Goal: Find specific page/section: Find specific page/section

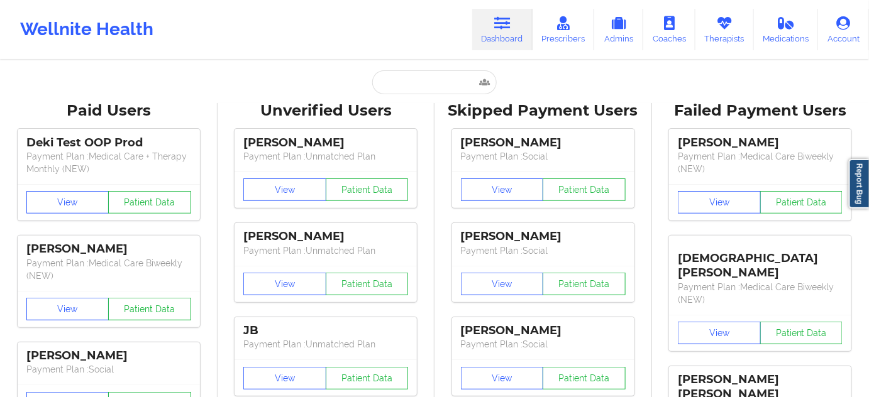
type input "[PERSON_NAME]"
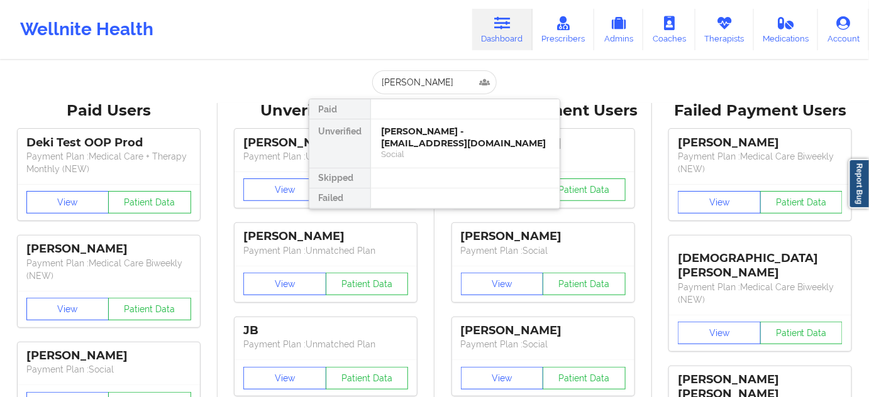
click at [415, 139] on div "[PERSON_NAME] - [EMAIL_ADDRESS][DOMAIN_NAME]" at bounding box center [465, 137] width 168 height 23
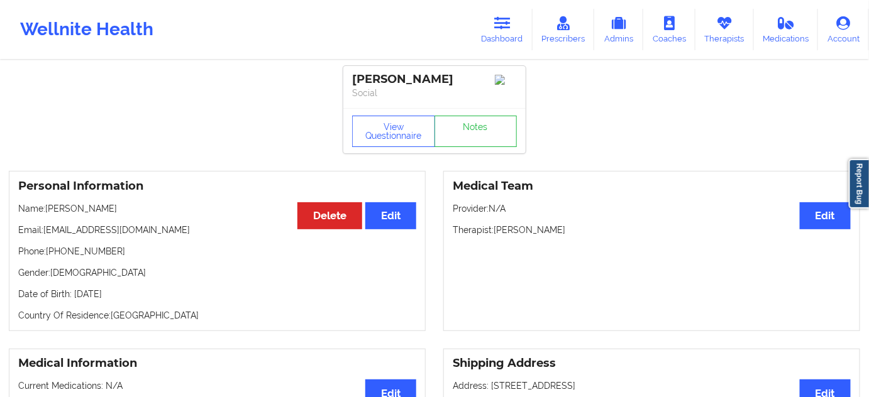
click at [368, 79] on div "[PERSON_NAME]" at bounding box center [434, 79] width 165 height 14
copy div "[PERSON_NAME]"
click at [431, 79] on div "[PERSON_NAME]" at bounding box center [434, 79] width 165 height 14
click at [431, 78] on div "[PERSON_NAME]" at bounding box center [434, 79] width 165 height 14
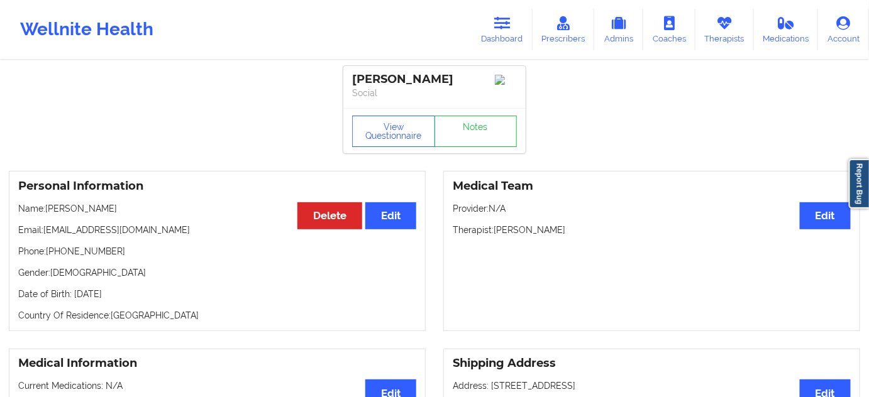
copy div "gershengorn"
drag, startPoint x: 44, startPoint y: 235, endPoint x: 177, endPoint y: 239, distance: 133.3
click at [177, 236] on p "Email: [EMAIL_ADDRESS][DOMAIN_NAME]" at bounding box center [217, 230] width 398 height 13
copy p "[EMAIL_ADDRESS][DOMAIN_NAME]"
drag, startPoint x: 48, startPoint y: 253, endPoint x: 143, endPoint y: 258, distance: 95.6
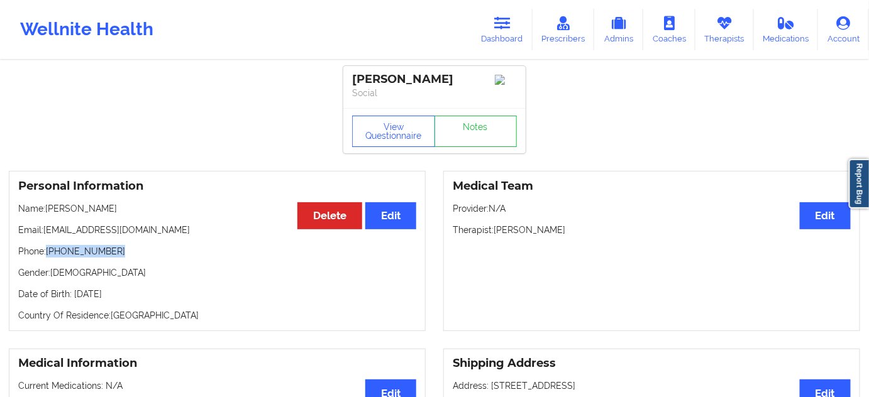
click at [139, 257] on p "Phone: [PHONE_NUMBER]" at bounding box center [217, 251] width 398 height 13
copy p "[PHONE_NUMBER]"
click at [499, 28] on icon at bounding box center [502, 23] width 16 height 14
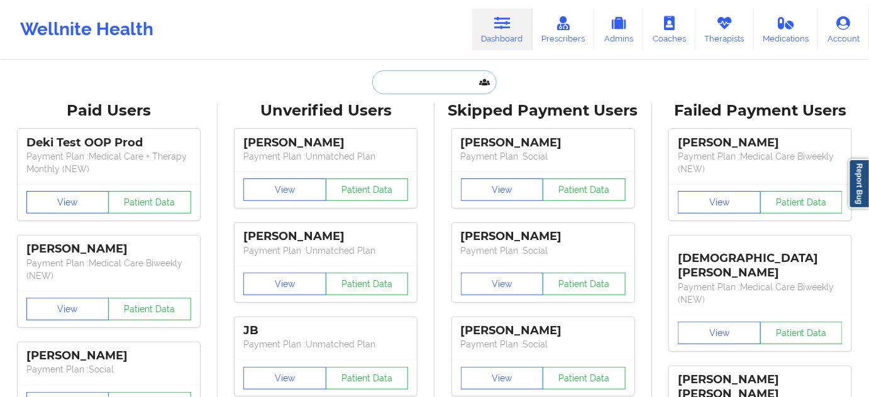
click at [436, 77] on input "text" at bounding box center [434, 82] width 124 height 24
paste input "[PERSON_NAME]"
type input "[PERSON_NAME]"
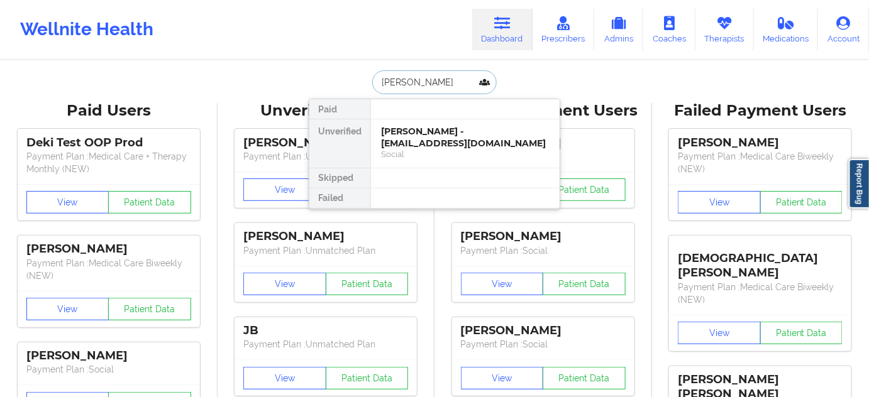
click at [410, 138] on div "[PERSON_NAME] - [EMAIL_ADDRESS][DOMAIN_NAME]" at bounding box center [465, 137] width 168 height 23
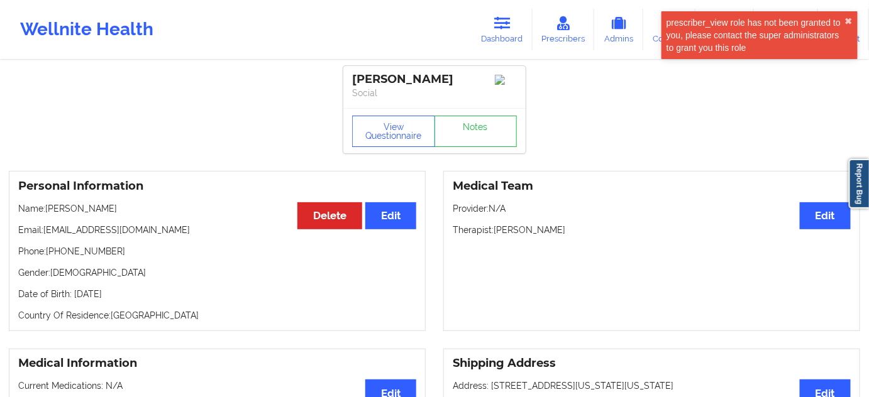
click at [371, 73] on div "[PERSON_NAME]" at bounding box center [434, 79] width 165 height 14
copy div "Anjali"
click at [410, 77] on div "[PERSON_NAME]" at bounding box center [434, 79] width 165 height 14
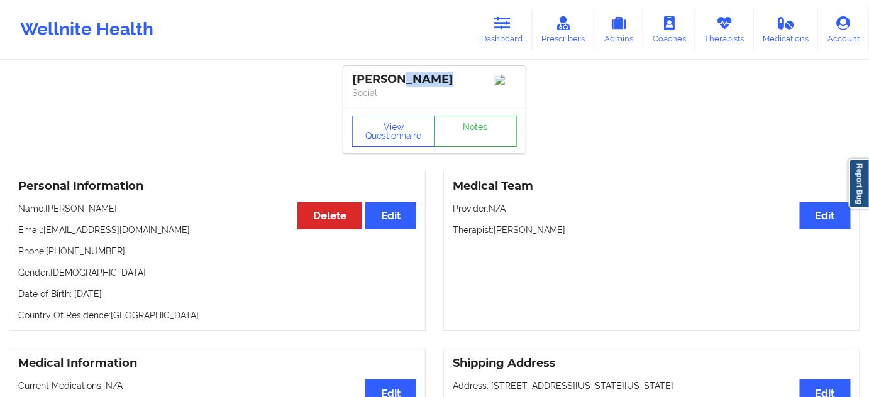
copy div "[PERSON_NAME]"
drag, startPoint x: 45, startPoint y: 235, endPoint x: 191, endPoint y: 230, distance: 146.5
click at [190, 230] on p "Email: [EMAIL_ADDRESS][DOMAIN_NAME]" at bounding box center [217, 230] width 398 height 13
copy p "[EMAIL_ADDRESS][DOMAIN_NAME]"
drag, startPoint x: 48, startPoint y: 256, endPoint x: 139, endPoint y: 248, distance: 90.8
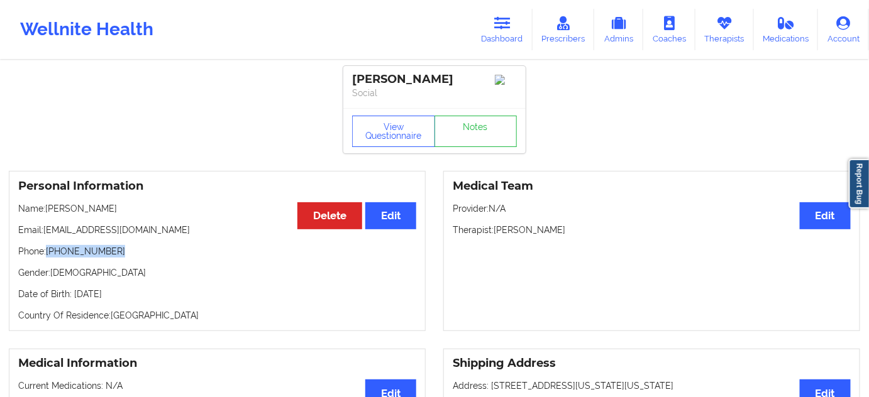
click at [129, 248] on p "Phone: [PHONE_NUMBER]" at bounding box center [217, 251] width 398 height 13
copy p "[PHONE_NUMBER]"
click at [506, 26] on icon at bounding box center [502, 23] width 16 height 14
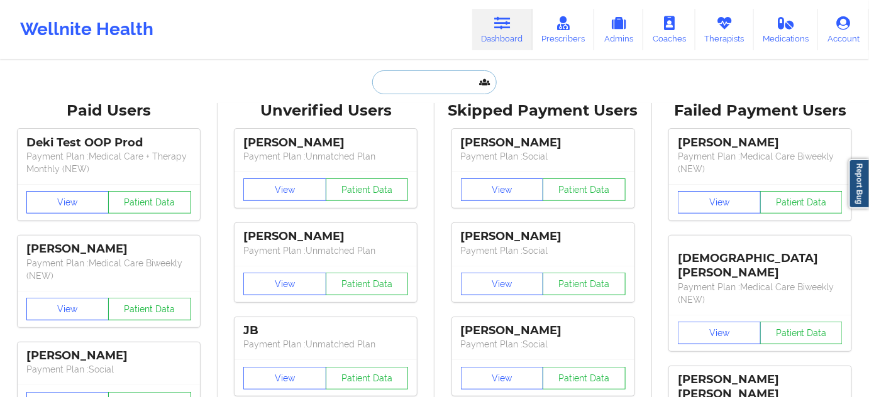
click at [427, 75] on input "text" at bounding box center [434, 82] width 124 height 24
paste input "[PERSON_NAME]"
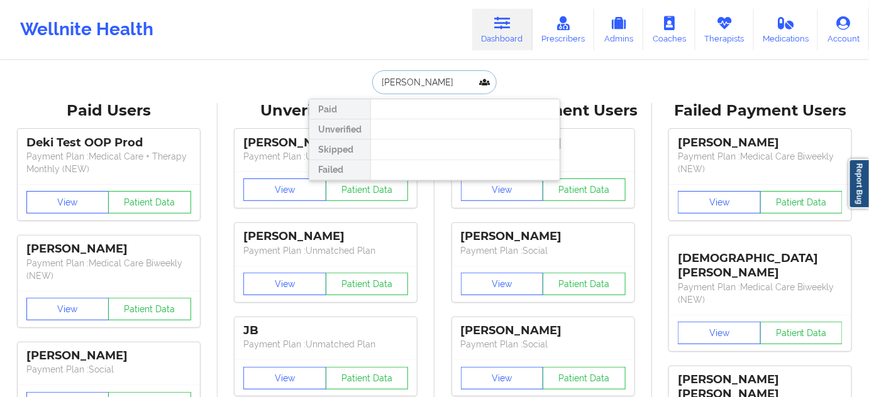
type input "[PERSON_NAME]"
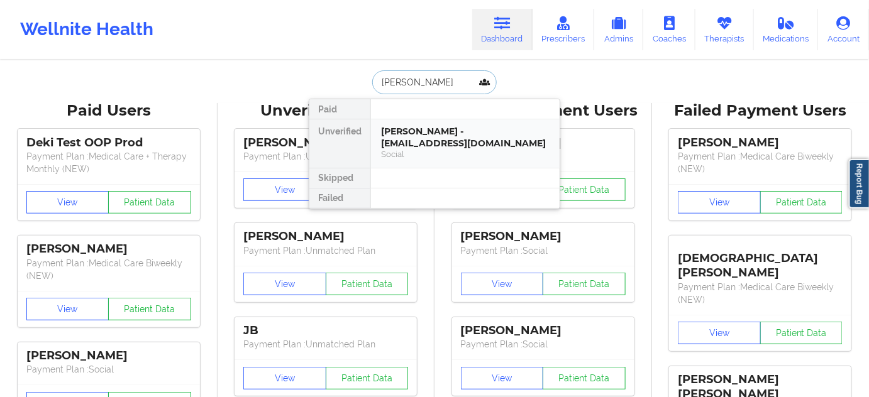
click at [415, 132] on div "[PERSON_NAME] - [EMAIL_ADDRESS][DOMAIN_NAME]" at bounding box center [465, 137] width 168 height 23
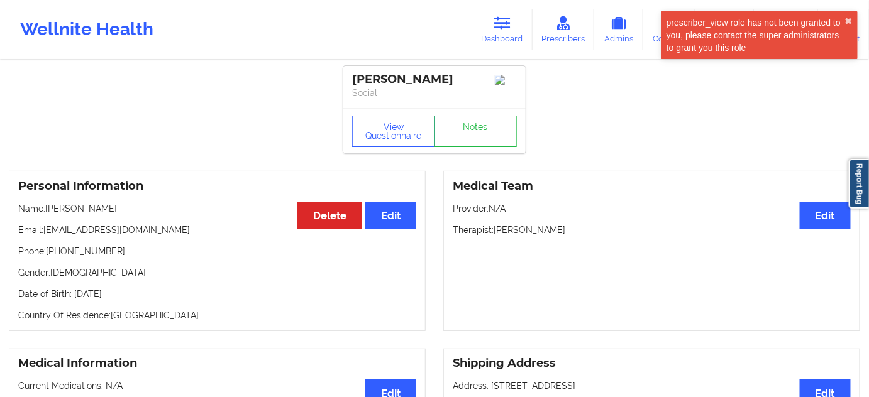
click at [366, 73] on div "[PERSON_NAME]" at bounding box center [434, 79] width 165 height 14
copy div "[PERSON_NAME]"
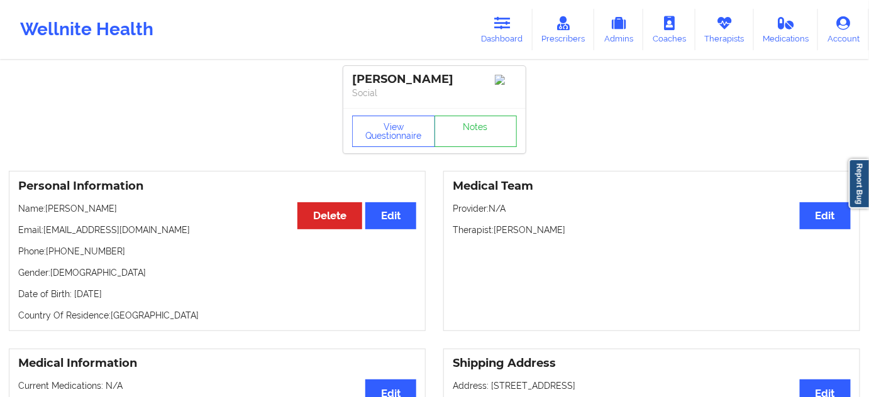
click at [398, 75] on div "[PERSON_NAME]" at bounding box center [434, 79] width 165 height 14
copy div "[PERSON_NAME]"
drag, startPoint x: 45, startPoint y: 234, endPoint x: 161, endPoint y: 230, distance: 116.3
click at [161, 230] on p "Email: [EMAIL_ADDRESS][DOMAIN_NAME]" at bounding box center [217, 230] width 398 height 13
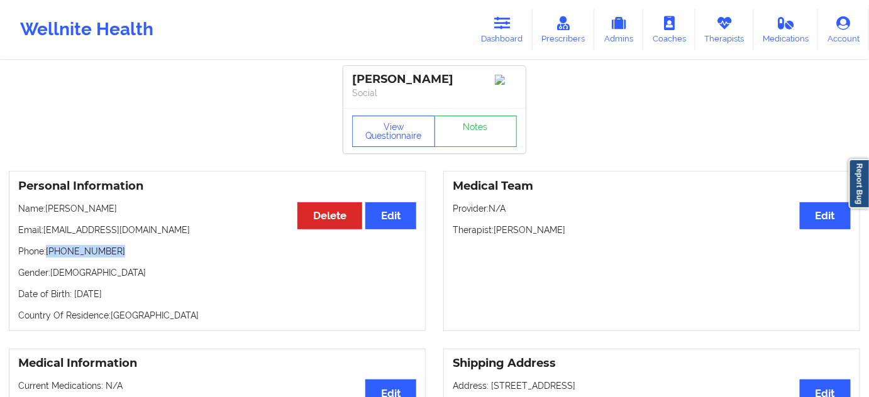
drag, startPoint x: 48, startPoint y: 255, endPoint x: 150, endPoint y: 249, distance: 102.6
click at [150, 249] on p "Phone: [PHONE_NUMBER]" at bounding box center [217, 251] width 398 height 13
click at [497, 30] on link "Dashboard" at bounding box center [502, 29] width 60 height 41
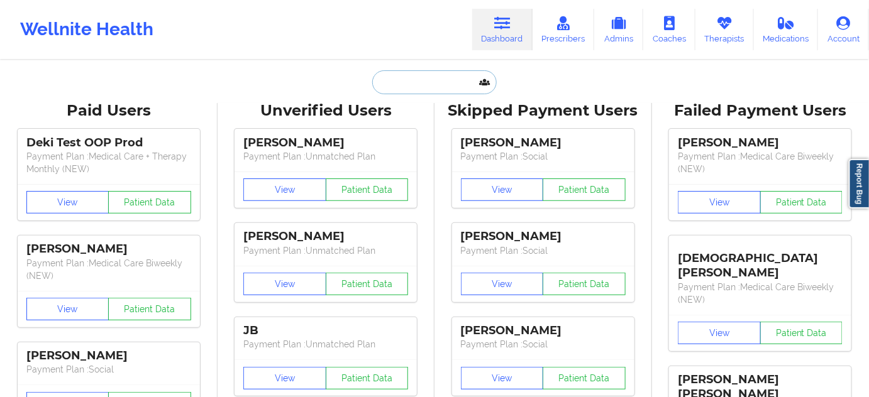
click at [427, 87] on input "text" at bounding box center [434, 82] width 124 height 24
paste input "[PERSON_NAME]"
type input "[PERSON_NAME]"
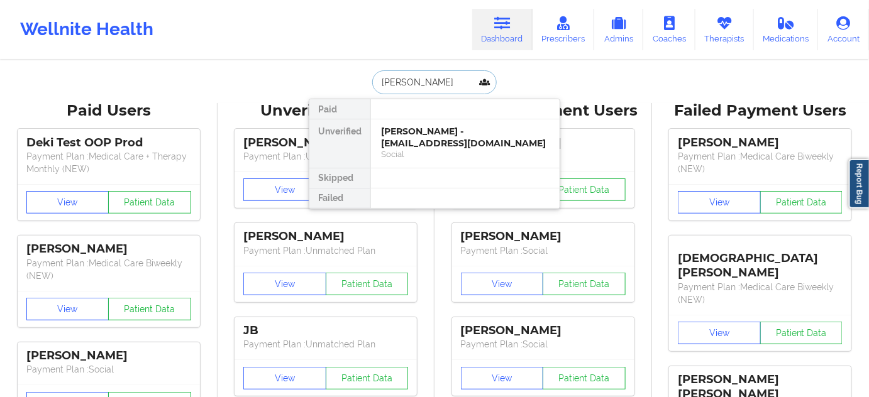
click at [421, 136] on div "[PERSON_NAME] - [EMAIL_ADDRESS][DOMAIN_NAME]" at bounding box center [465, 137] width 168 height 23
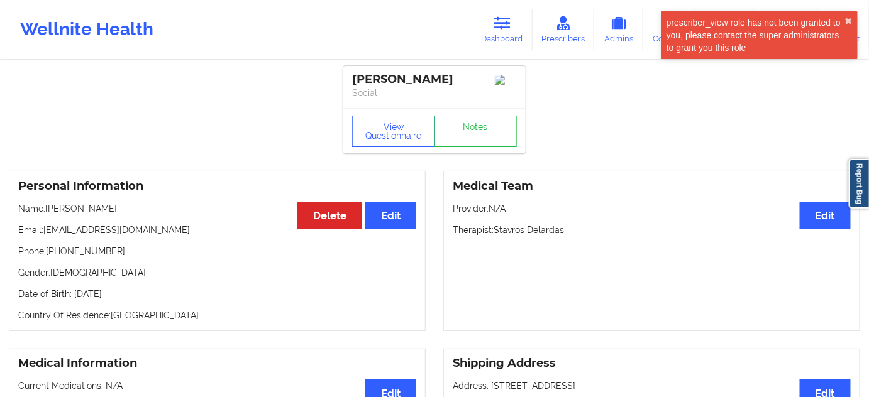
click at [370, 75] on div "[PERSON_NAME]" at bounding box center [434, 79] width 165 height 14
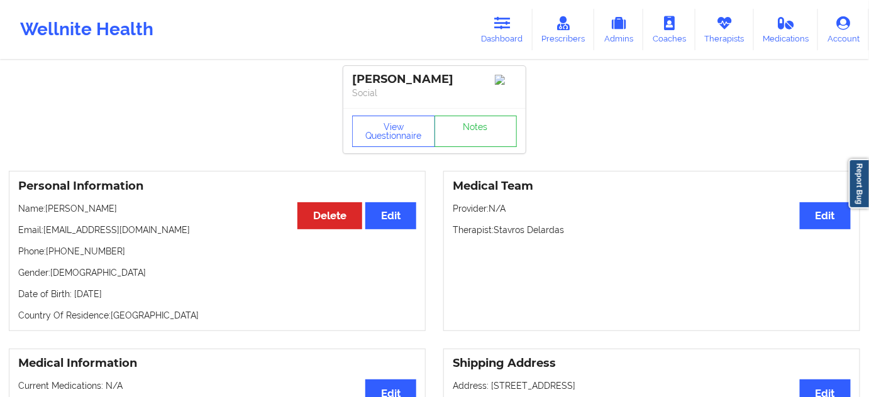
click at [443, 82] on div "[PERSON_NAME]" at bounding box center [434, 79] width 165 height 14
drag, startPoint x: 45, startPoint y: 236, endPoint x: 195, endPoint y: 229, distance: 149.8
click at [172, 236] on p "Email: [EMAIL_ADDRESS][DOMAIN_NAME]" at bounding box center [217, 230] width 398 height 13
drag, startPoint x: 48, startPoint y: 256, endPoint x: 141, endPoint y: 254, distance: 93.7
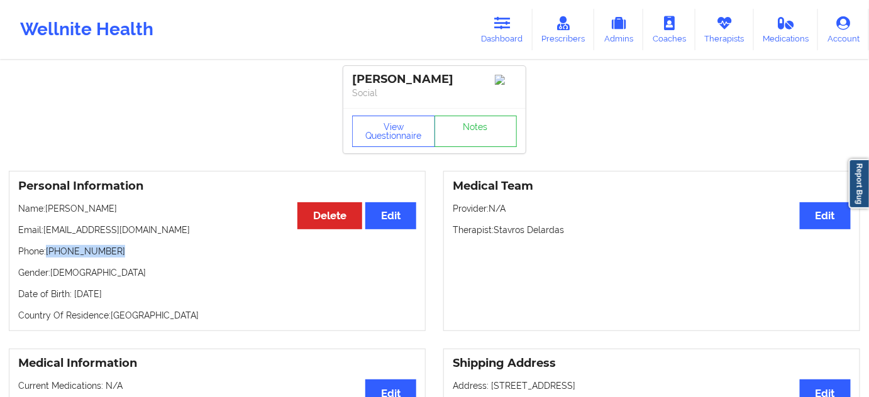
click at [141, 254] on p "Phone: [PHONE_NUMBER]" at bounding box center [217, 251] width 398 height 13
drag, startPoint x: 493, startPoint y: 233, endPoint x: 583, endPoint y: 239, distance: 89.4
click at [583, 236] on p "Therapist: [PERSON_NAME]" at bounding box center [652, 230] width 398 height 13
click at [522, 31] on link "Dashboard" at bounding box center [502, 29] width 60 height 41
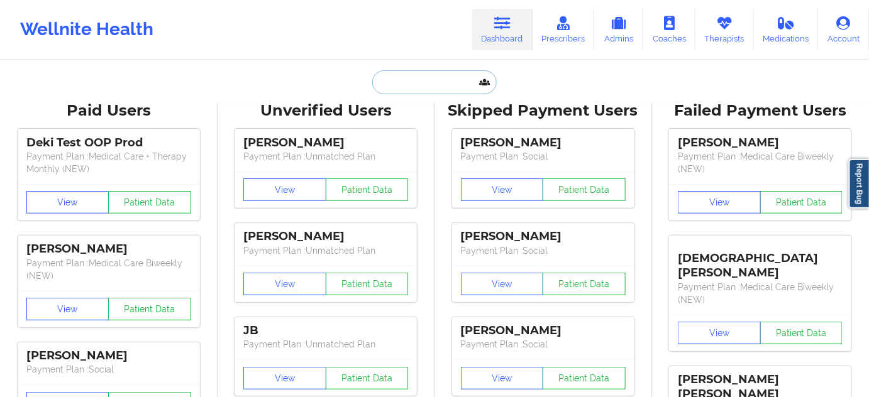
click at [438, 77] on input "text" at bounding box center [434, 82] width 124 height 24
paste input "[PERSON_NAME]"
type input "[PERSON_NAME]"
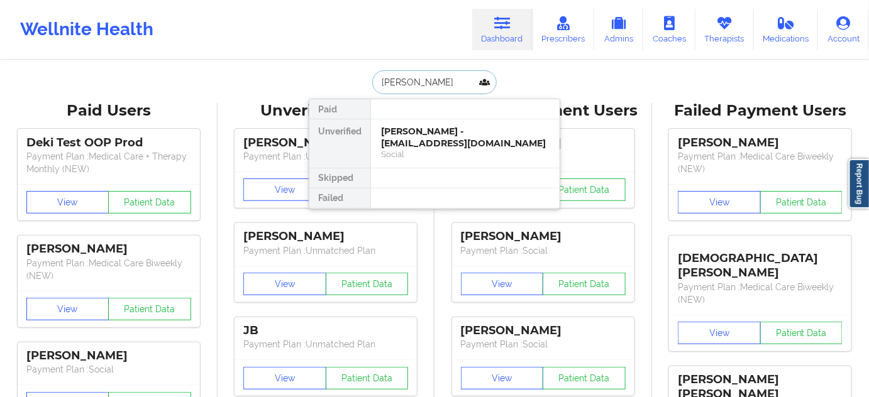
click at [434, 133] on div "[PERSON_NAME] - [EMAIL_ADDRESS][DOMAIN_NAME]" at bounding box center [465, 137] width 168 height 23
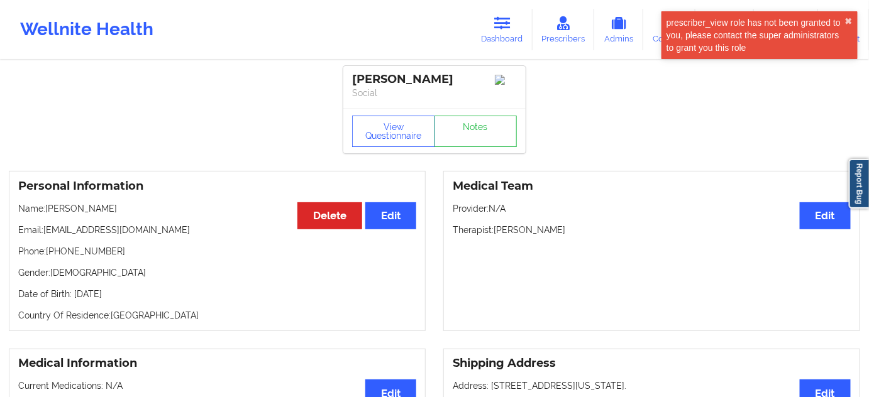
click at [483, 151] on div "View Questionnaire Notes" at bounding box center [434, 130] width 182 height 45
click at [483, 147] on link "Notes" at bounding box center [475, 131] width 83 height 31
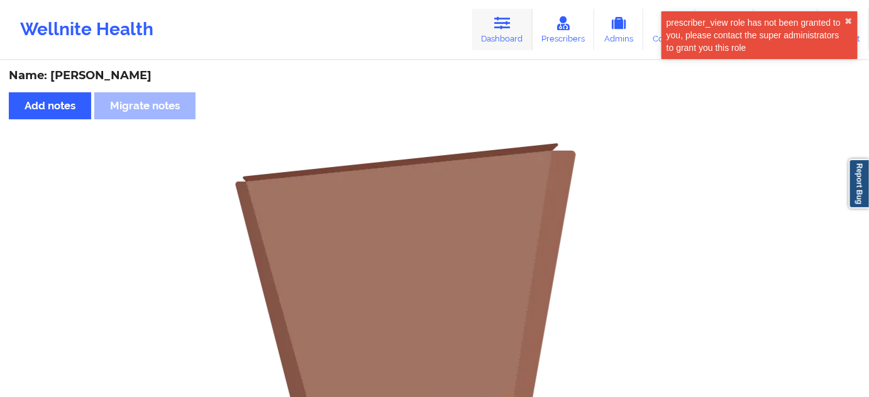
click at [508, 30] on icon at bounding box center [502, 23] width 16 height 14
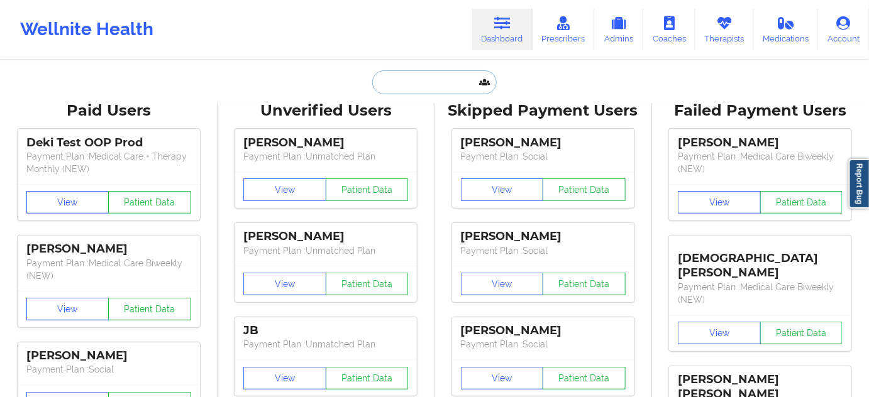
click at [409, 87] on input "text" at bounding box center [434, 82] width 124 height 24
type input "d"
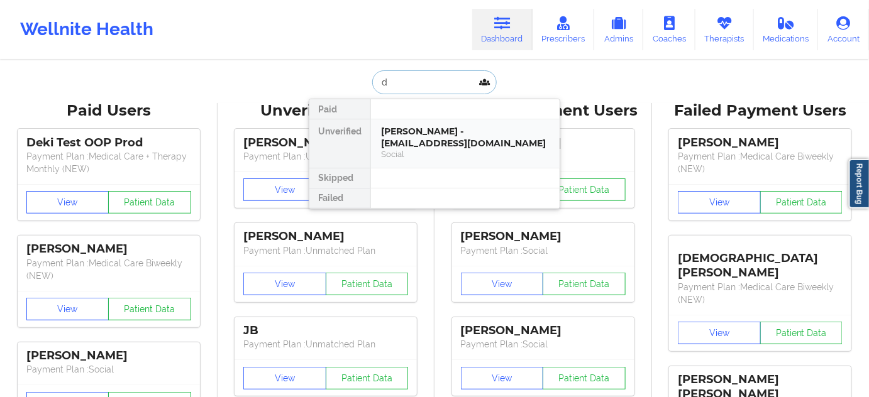
click at [423, 126] on div "[PERSON_NAME] - [EMAIL_ADDRESS][DOMAIN_NAME]" at bounding box center [465, 137] width 168 height 23
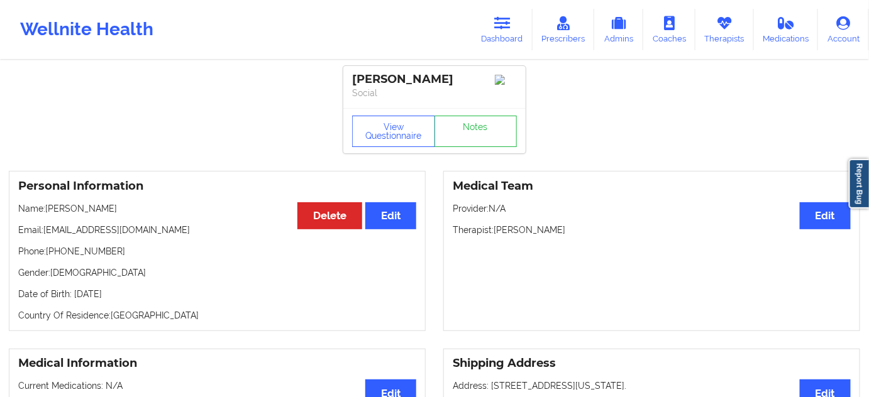
drag, startPoint x: 496, startPoint y: 232, endPoint x: 578, endPoint y: 231, distance: 82.3
click at [577, 231] on p "Therapist: [PERSON_NAME]" at bounding box center [652, 230] width 398 height 13
click at [372, 76] on div "[PERSON_NAME]" at bounding box center [434, 79] width 165 height 14
click at [371, 76] on div "[PERSON_NAME]" at bounding box center [434, 79] width 165 height 14
click at [439, 93] on p "Social" at bounding box center [434, 93] width 165 height 13
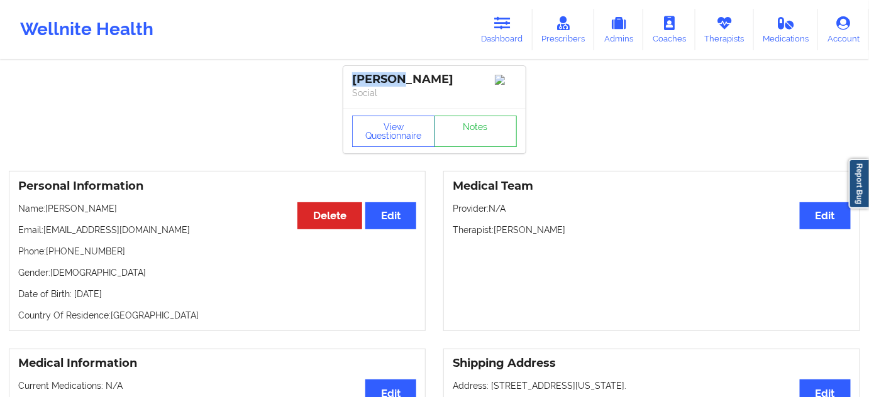
click at [370, 72] on div "[PERSON_NAME]" at bounding box center [434, 79] width 165 height 14
drag, startPoint x: 354, startPoint y: 77, endPoint x: 472, endPoint y: 74, distance: 118.2
click at [472, 74] on div "[PERSON_NAME]" at bounding box center [434, 79] width 165 height 14
click at [416, 95] on p "Social" at bounding box center [434, 93] width 165 height 13
click at [388, 82] on div "[PERSON_NAME]" at bounding box center [434, 79] width 165 height 14
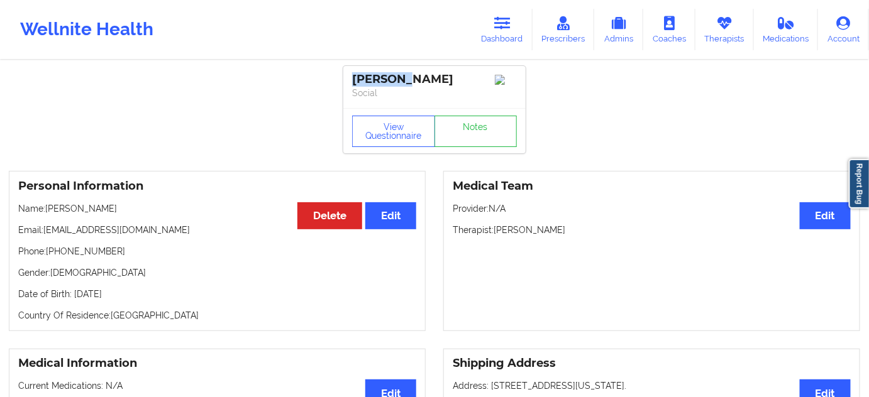
click at [388, 82] on div "[PERSON_NAME]" at bounding box center [434, 79] width 165 height 14
click at [409, 82] on div "[PERSON_NAME]" at bounding box center [434, 79] width 165 height 14
drag, startPoint x: 43, startPoint y: 234, endPoint x: 205, endPoint y: 223, distance: 162.6
click at [186, 224] on div "Personal Information Edit Delete Name: [PERSON_NAME] Email: [EMAIL_ADDRESS][DOM…" at bounding box center [217, 251] width 417 height 160
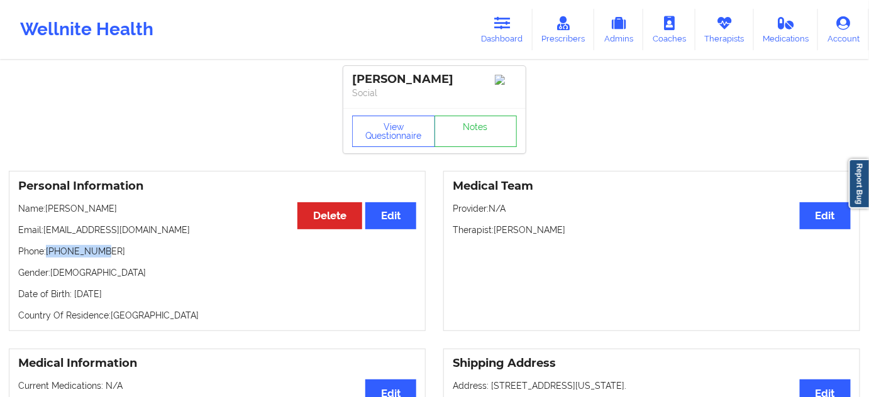
drag, startPoint x: 49, startPoint y: 254, endPoint x: 109, endPoint y: 253, distance: 59.7
click at [101, 254] on p "Phone: [PHONE_NUMBER]" at bounding box center [217, 251] width 398 height 13
click at [148, 258] on p "Phone: [PHONE_NUMBER]" at bounding box center [217, 251] width 398 height 13
drag, startPoint x: 48, startPoint y: 253, endPoint x: 157, endPoint y: 239, distance: 109.5
click at [150, 245] on div "Personal Information Edit Delete Name: [PERSON_NAME] Email: [EMAIL_ADDRESS][DOM…" at bounding box center [217, 251] width 417 height 160
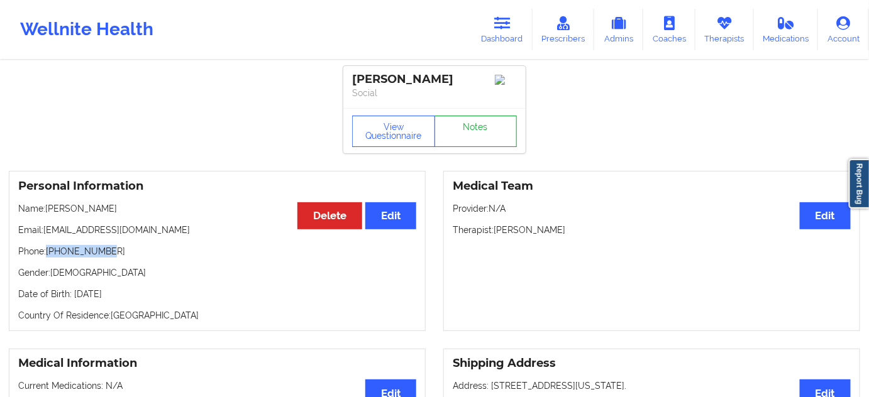
click at [456, 143] on link "Notes" at bounding box center [475, 131] width 83 height 31
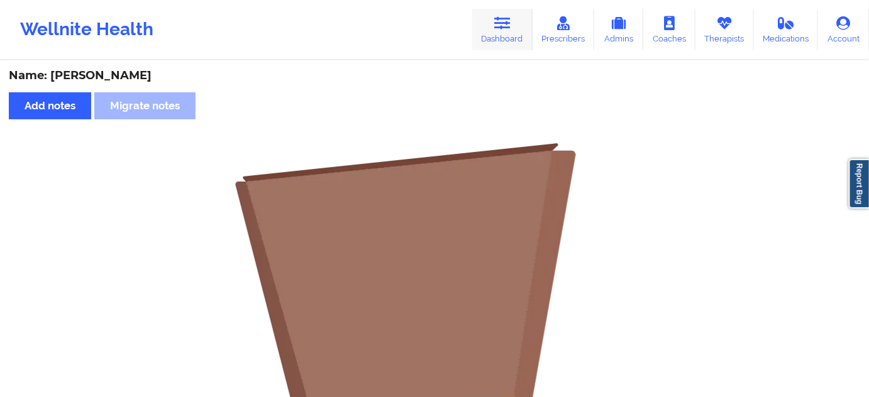
click at [500, 23] on icon at bounding box center [502, 23] width 16 height 14
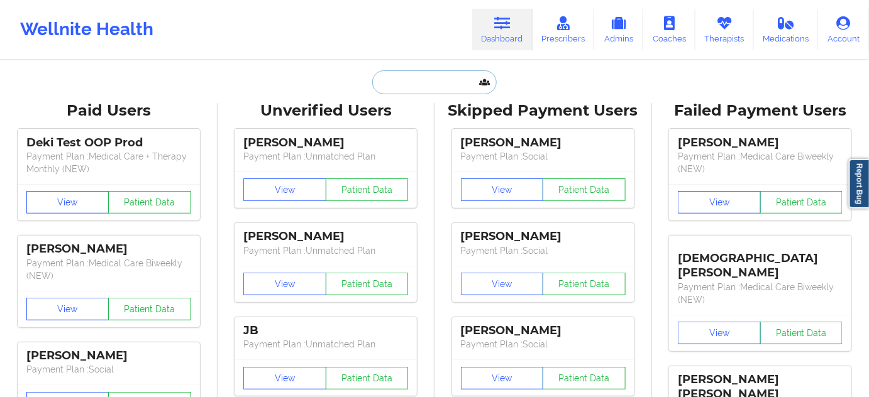
click at [449, 86] on input "text" at bounding box center [434, 82] width 124 height 24
paste input "[EMAIL_ADDRESS][DOMAIN_NAME]"
type input "[EMAIL_ADDRESS][DOMAIN_NAME]"
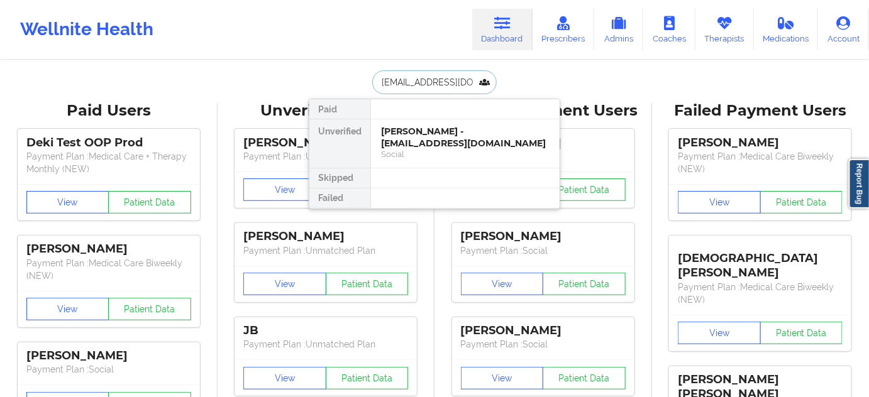
click at [404, 149] on div "Social" at bounding box center [465, 154] width 168 height 11
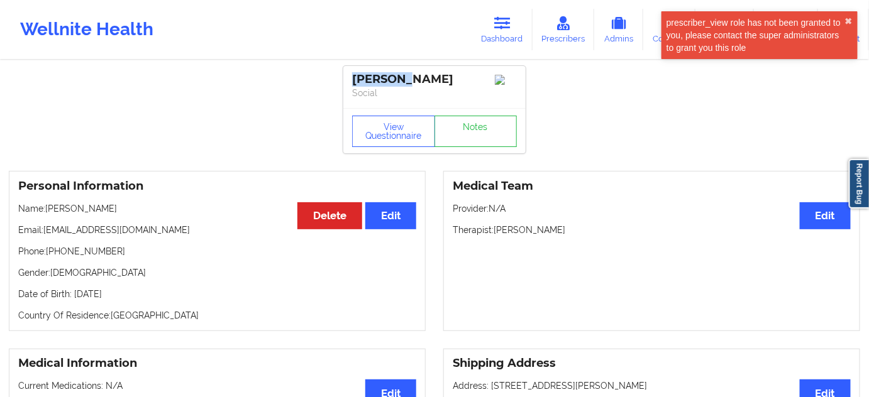
drag, startPoint x: 373, startPoint y: 78, endPoint x: 258, endPoint y: 50, distance: 118.5
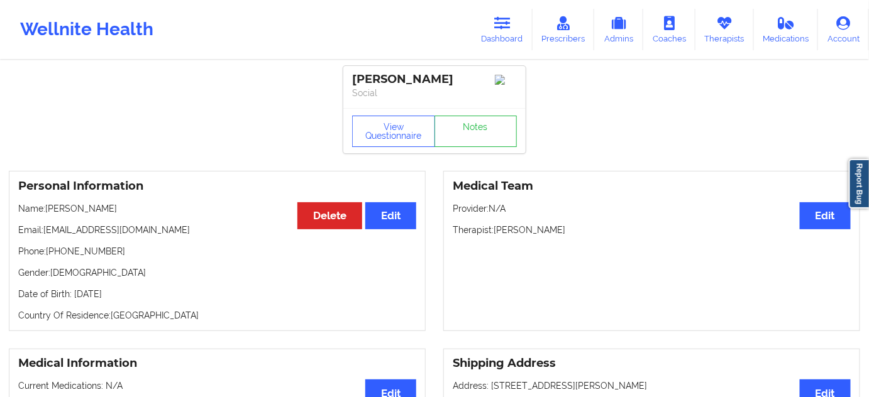
click at [410, 97] on p "Social" at bounding box center [434, 93] width 165 height 13
click at [393, 85] on div "[PERSON_NAME]" at bounding box center [434, 79] width 165 height 14
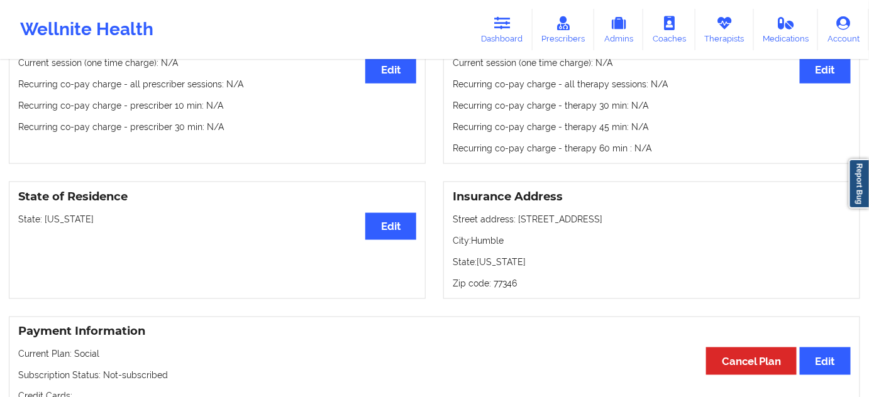
scroll to position [419, 0]
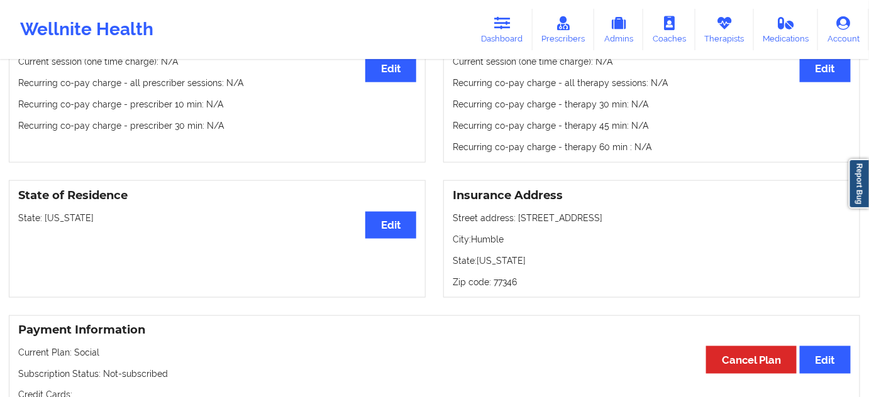
drag, startPoint x: 517, startPoint y: 221, endPoint x: 647, endPoint y: 219, distance: 130.1
click at [647, 219] on p "Street address: [STREET_ADDRESS]" at bounding box center [652, 218] width 398 height 13
click at [487, 245] on p "City: Humble" at bounding box center [652, 239] width 398 height 13
click at [499, 288] on p "Zip code: 77346" at bounding box center [652, 282] width 398 height 13
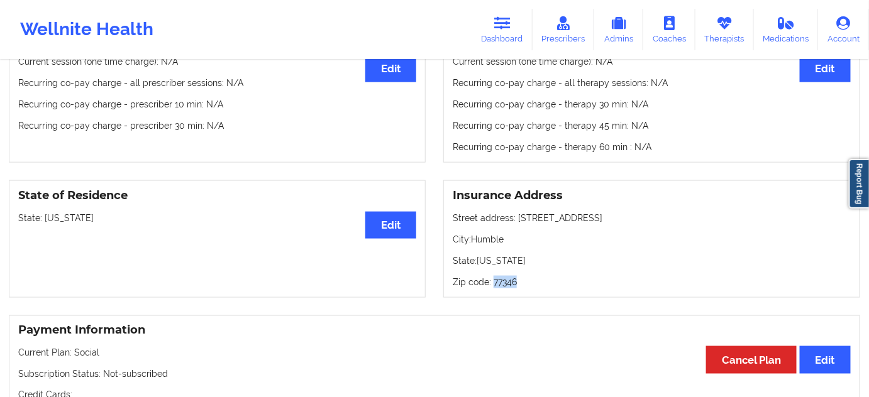
click at [499, 288] on p "Zip code: 77346" at bounding box center [652, 282] width 398 height 13
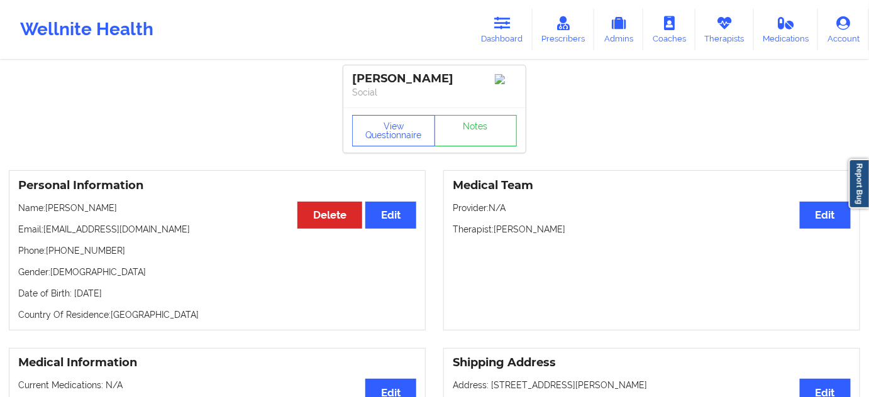
scroll to position [0, 0]
click at [462, 132] on link "Notes" at bounding box center [475, 131] width 83 height 31
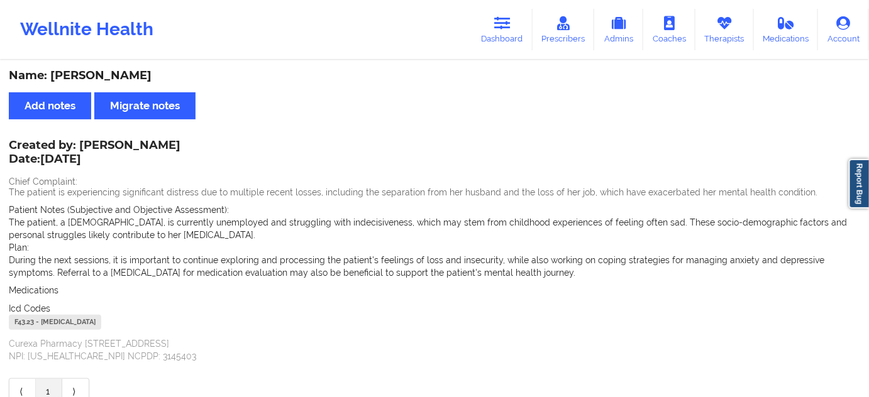
click at [28, 321] on div "F43.23 - [MEDICAL_DATA]" at bounding box center [55, 322] width 92 height 15
